Goal: Find specific page/section: Find specific page/section

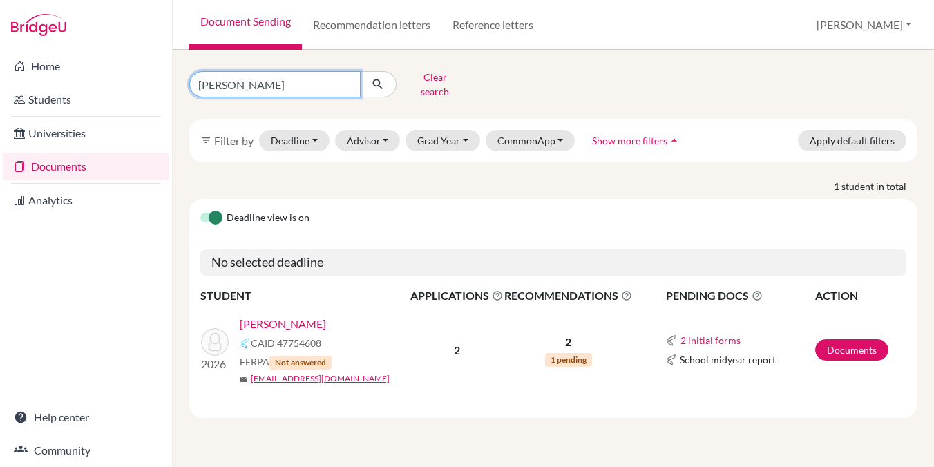
click at [347, 81] on input "marcel" at bounding box center [274, 84] width 171 height 26
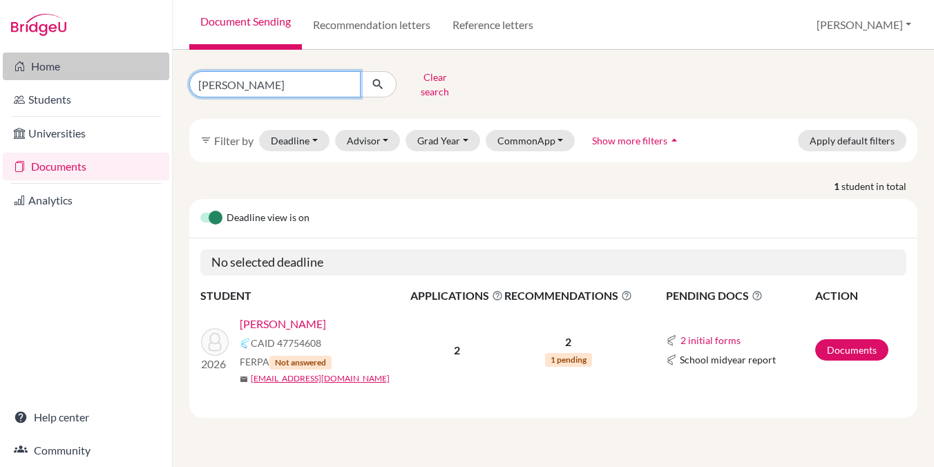
type input "anna"
click at [56, 69] on link "Home" at bounding box center [86, 66] width 166 height 28
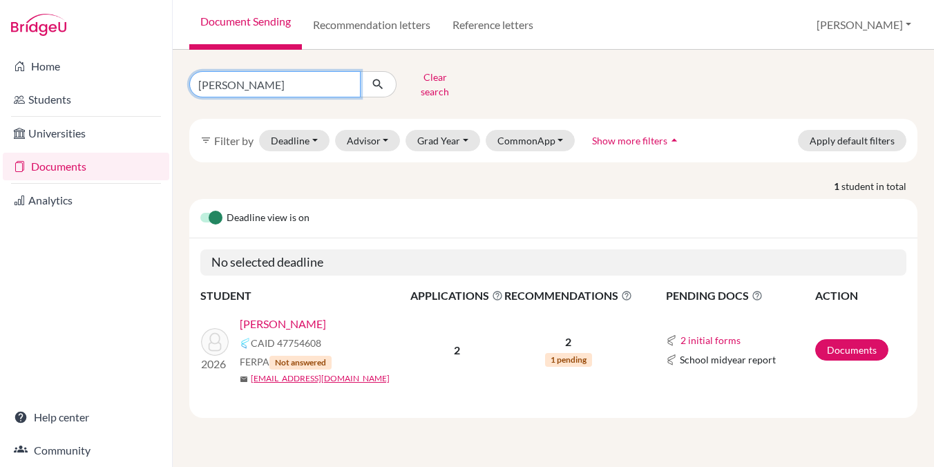
click at [345, 81] on input "marcel" at bounding box center [274, 84] width 171 height 26
type input "anna"
click at [378, 84] on icon "submit" at bounding box center [378, 84] width 14 height 14
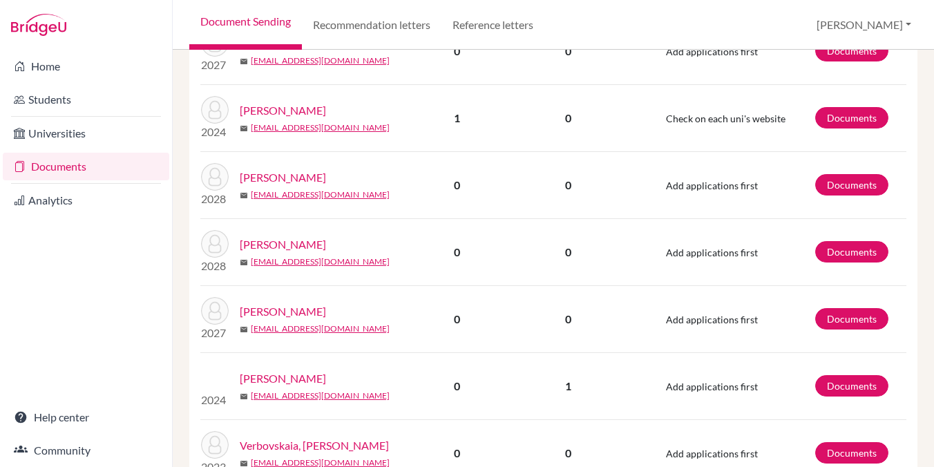
scroll to position [552, 0]
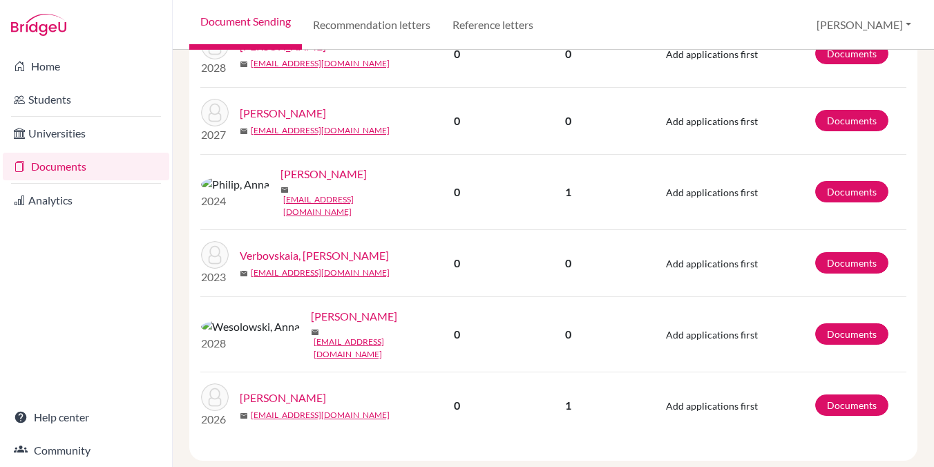
click at [251, 390] on link "[PERSON_NAME]" at bounding box center [283, 398] width 86 height 17
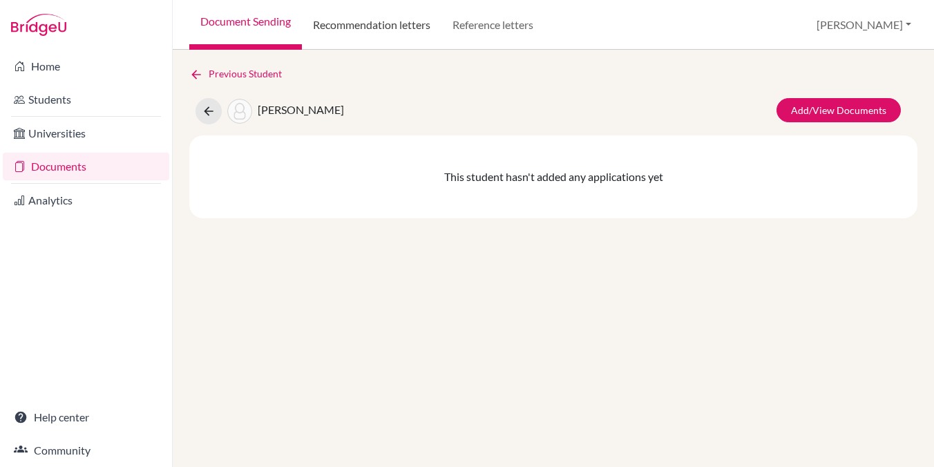
click at [334, 26] on link "Recommendation letters" at bounding box center [372, 25] width 140 height 50
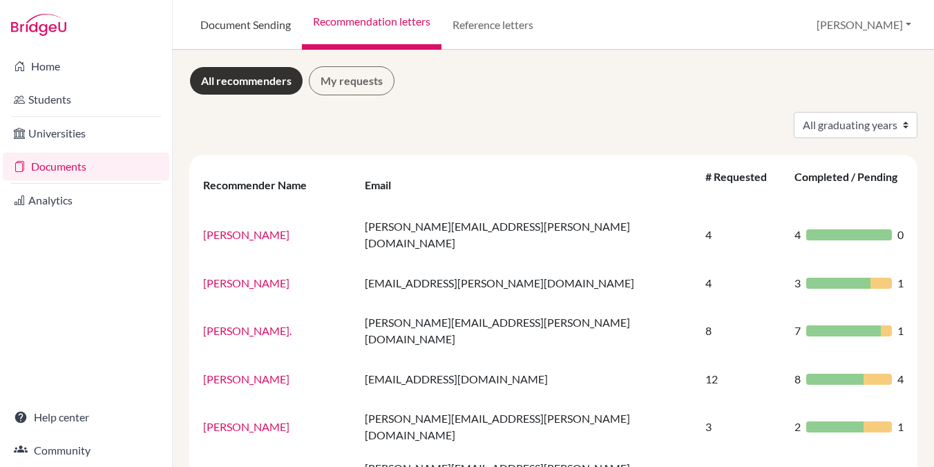
click at [267, 23] on link "Document Sending" at bounding box center [245, 25] width 113 height 50
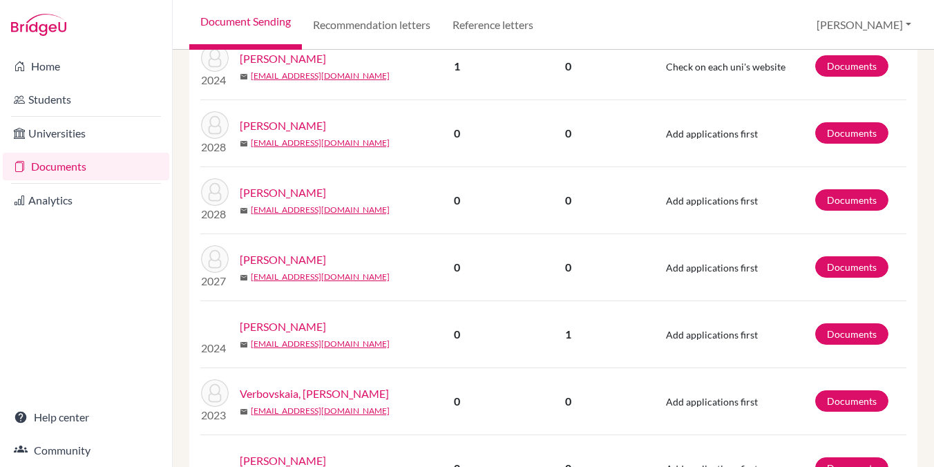
scroll to position [552, 0]
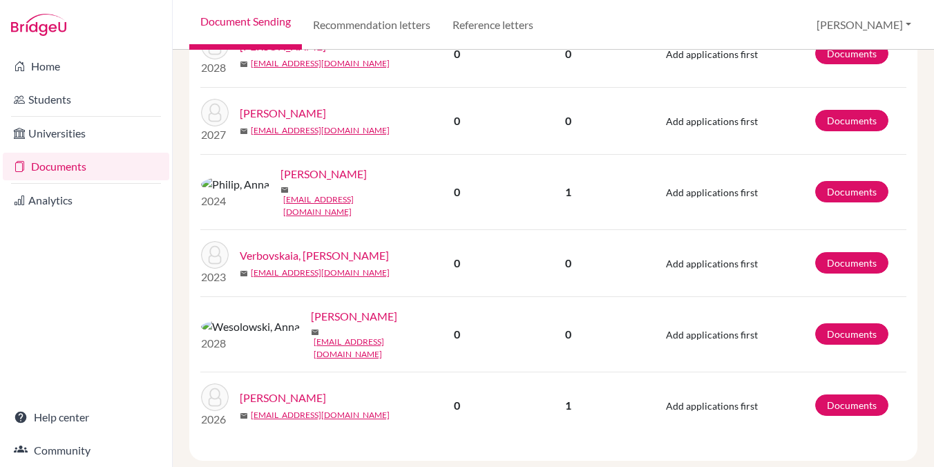
click at [249, 390] on link "[PERSON_NAME]" at bounding box center [283, 398] width 86 height 17
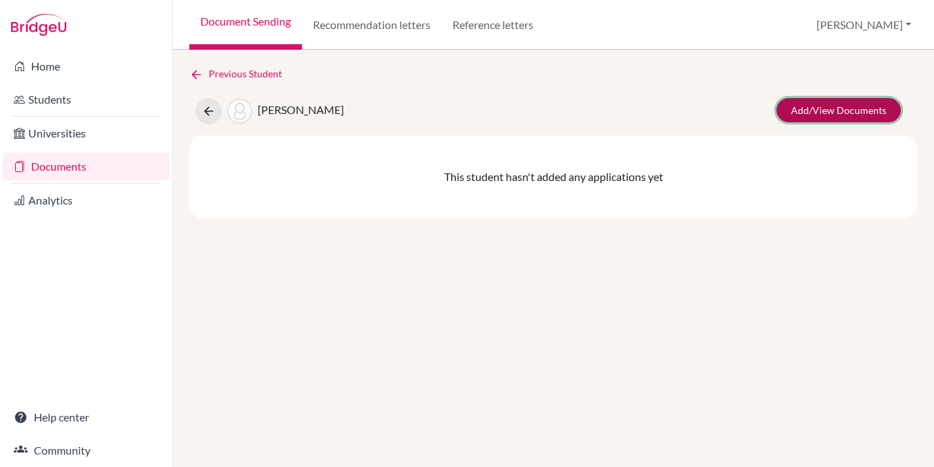
click at [874, 110] on link "Add/View Documents" at bounding box center [838, 110] width 124 height 24
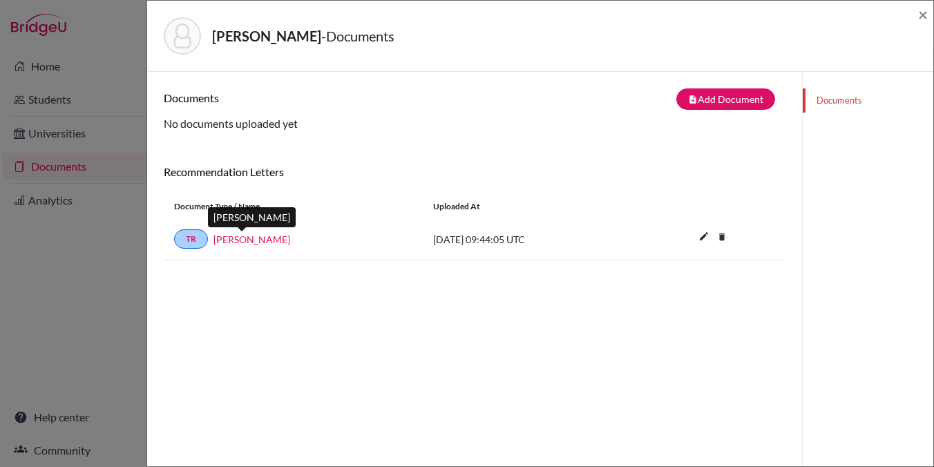
click at [239, 240] on link "[PERSON_NAME]" at bounding box center [251, 239] width 77 height 15
click at [920, 10] on span "×" at bounding box center [923, 14] width 10 height 20
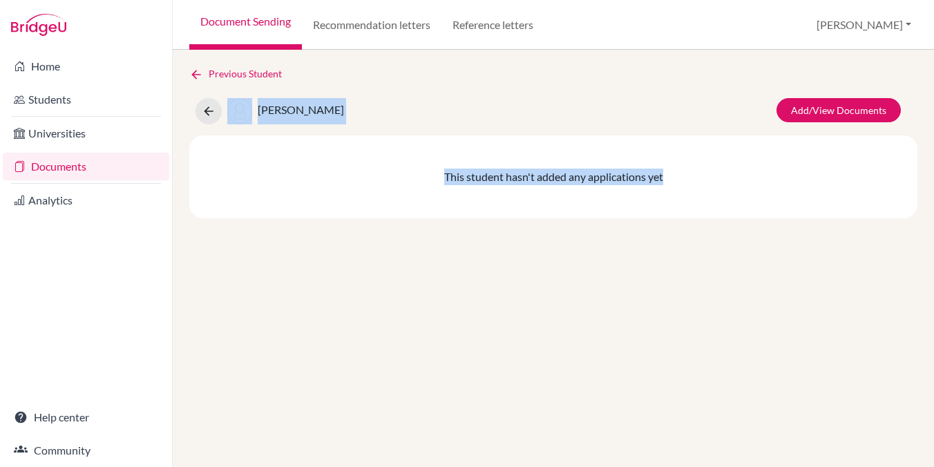
drag, startPoint x: 668, startPoint y: 176, endPoint x: 401, endPoint y: 93, distance: 279.9
click at [400, 90] on div "Previous Student [PERSON_NAME]/View Documents This student hasn't added any app…" at bounding box center [553, 142] width 728 height 152
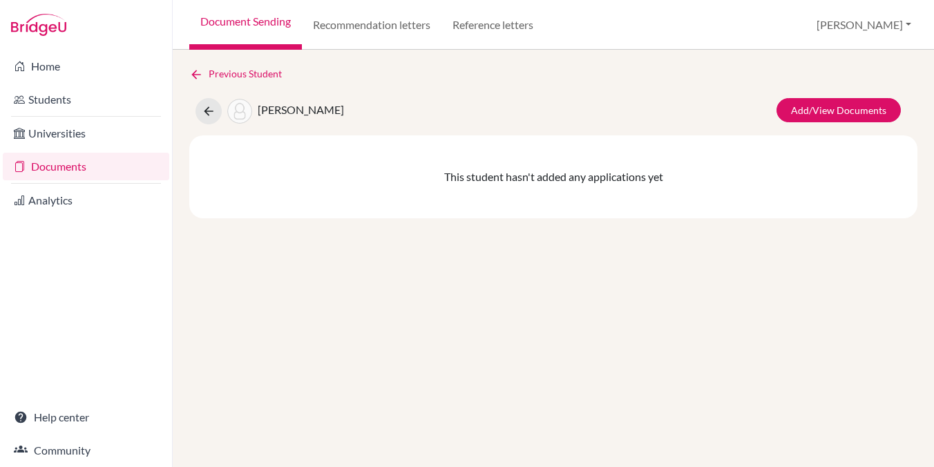
click at [418, 91] on div "Previous Student [PERSON_NAME]/View Documents This student hasn't added any app…" at bounding box center [553, 142] width 728 height 152
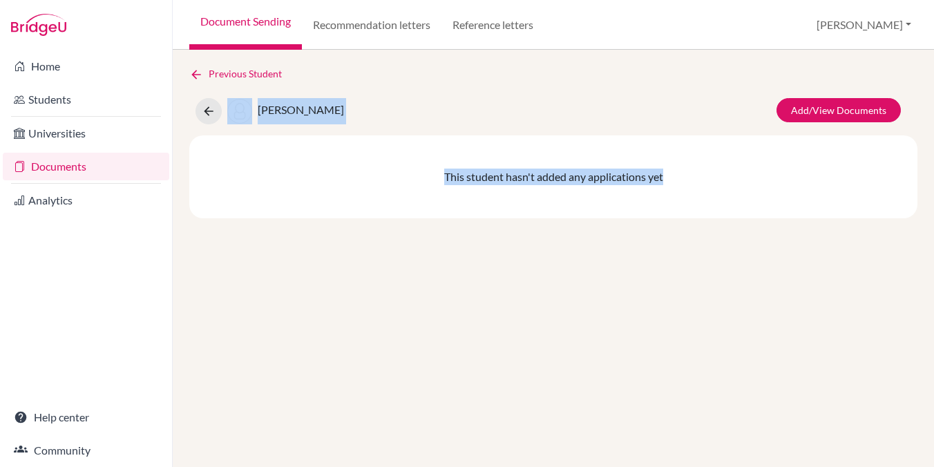
drag, startPoint x: 678, startPoint y: 173, endPoint x: 306, endPoint y: 76, distance: 384.8
click at [306, 76] on div "Previous Student [PERSON_NAME]/View Documents This student hasn't added any app…" at bounding box center [553, 142] width 728 height 152
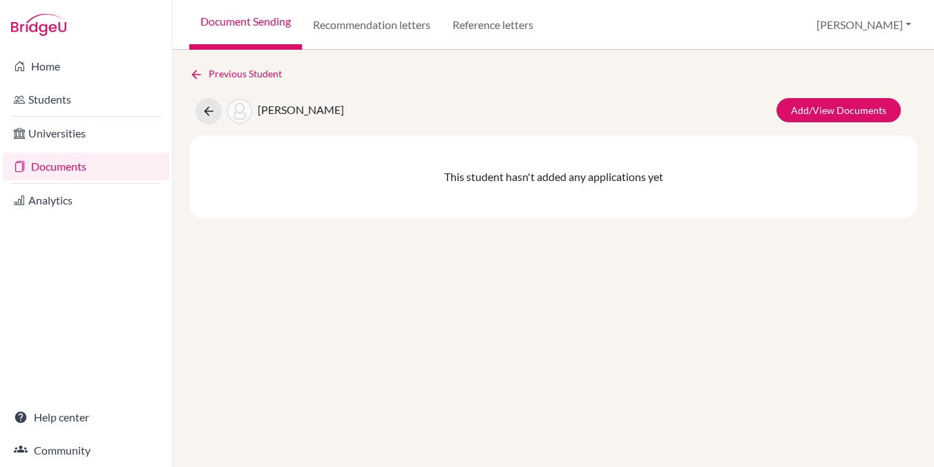
click at [691, 188] on div "This student hasn't added any applications yet" at bounding box center [553, 176] width 728 height 83
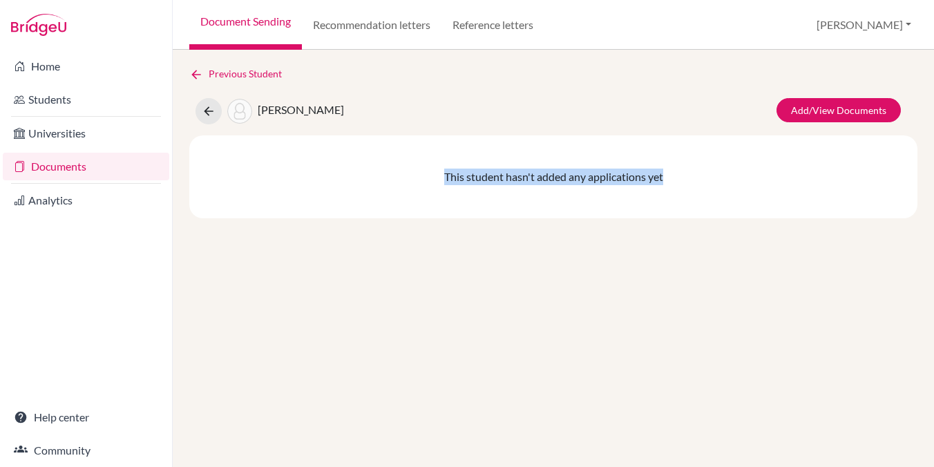
drag, startPoint x: 690, startPoint y: 183, endPoint x: 381, endPoint y: 145, distance: 311.8
click at [381, 146] on div "This student hasn't added any applications yet" at bounding box center [553, 176] width 728 height 83
click at [586, 216] on div "This student hasn't added any applications yet" at bounding box center [553, 176] width 728 height 83
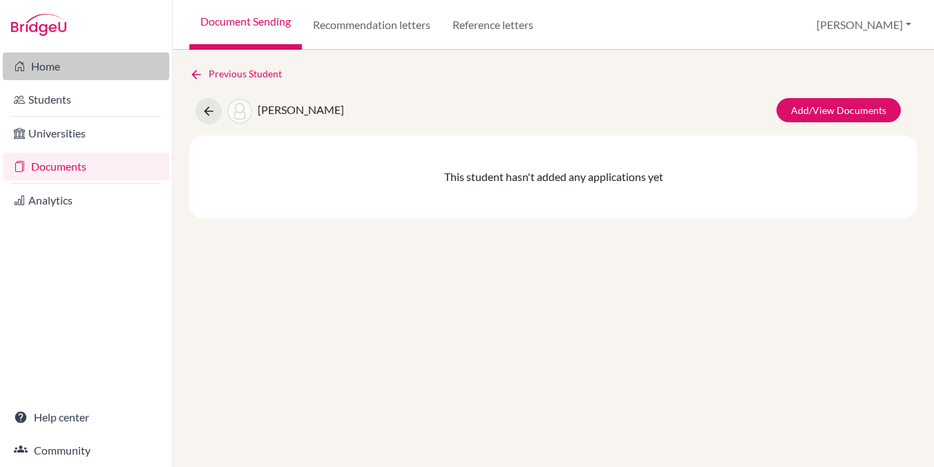
click at [70, 68] on link "Home" at bounding box center [86, 66] width 166 height 28
